Goal: Check status: Check status

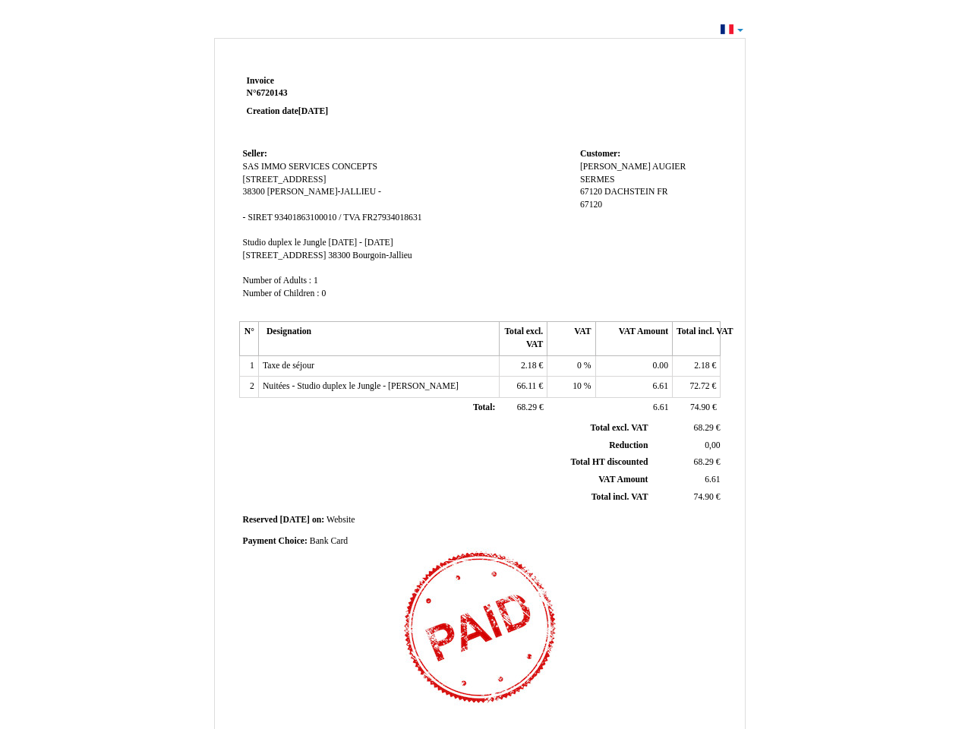
click at [260, 80] on span "Invoice" at bounding box center [260, 81] width 27 height 10
click at [274, 93] on span "6720143" at bounding box center [272, 93] width 31 height 10
click at [255, 153] on span "Seller:" at bounding box center [255, 154] width 24 height 10
click at [311, 166] on span "SAS IMMO SERVICES CONCEPTS" at bounding box center [310, 167] width 134 height 10
click at [292, 179] on span "[STREET_ADDRESS]" at bounding box center [285, 180] width 84 height 10
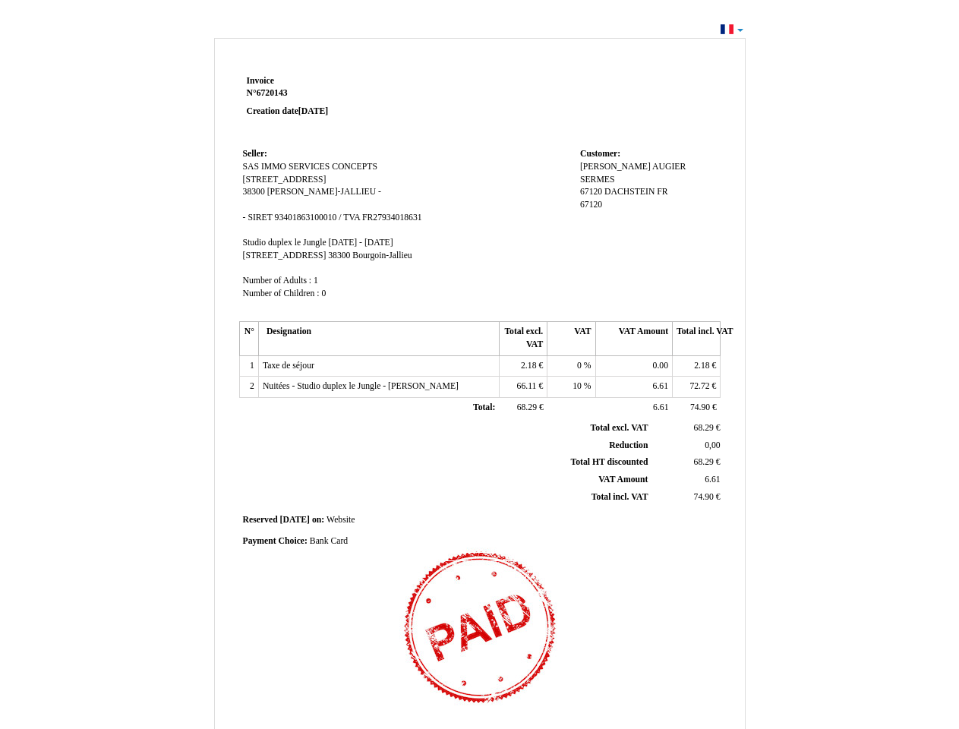
click at [255, 191] on span "38300" at bounding box center [254, 192] width 22 height 10
click at [311, 191] on span "[PERSON_NAME]-JALLIEU" at bounding box center [321, 192] width 109 height 10
click at [334, 217] on span "SIRET 93401863100010 / TVA FR27934018631" at bounding box center [334, 218] width 174 height 10
click at [285, 242] on span "Studio duplex le Jungle" at bounding box center [285, 243] width 84 height 10
click at [393, 242] on span "[DATE] - [DATE]" at bounding box center [361, 243] width 65 height 10
